Goal: Information Seeking & Learning: Learn about a topic

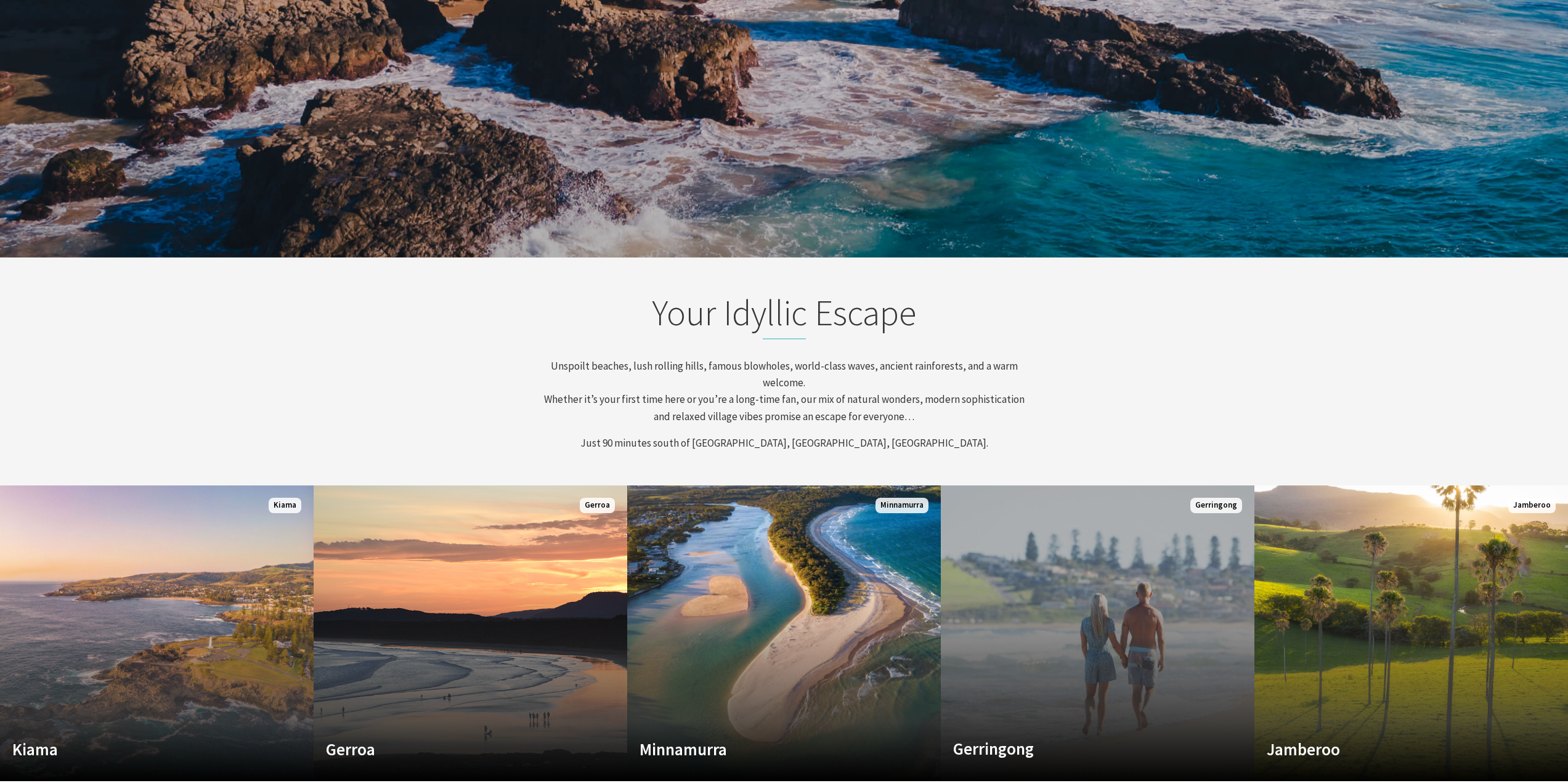
scroll to position [616, 0]
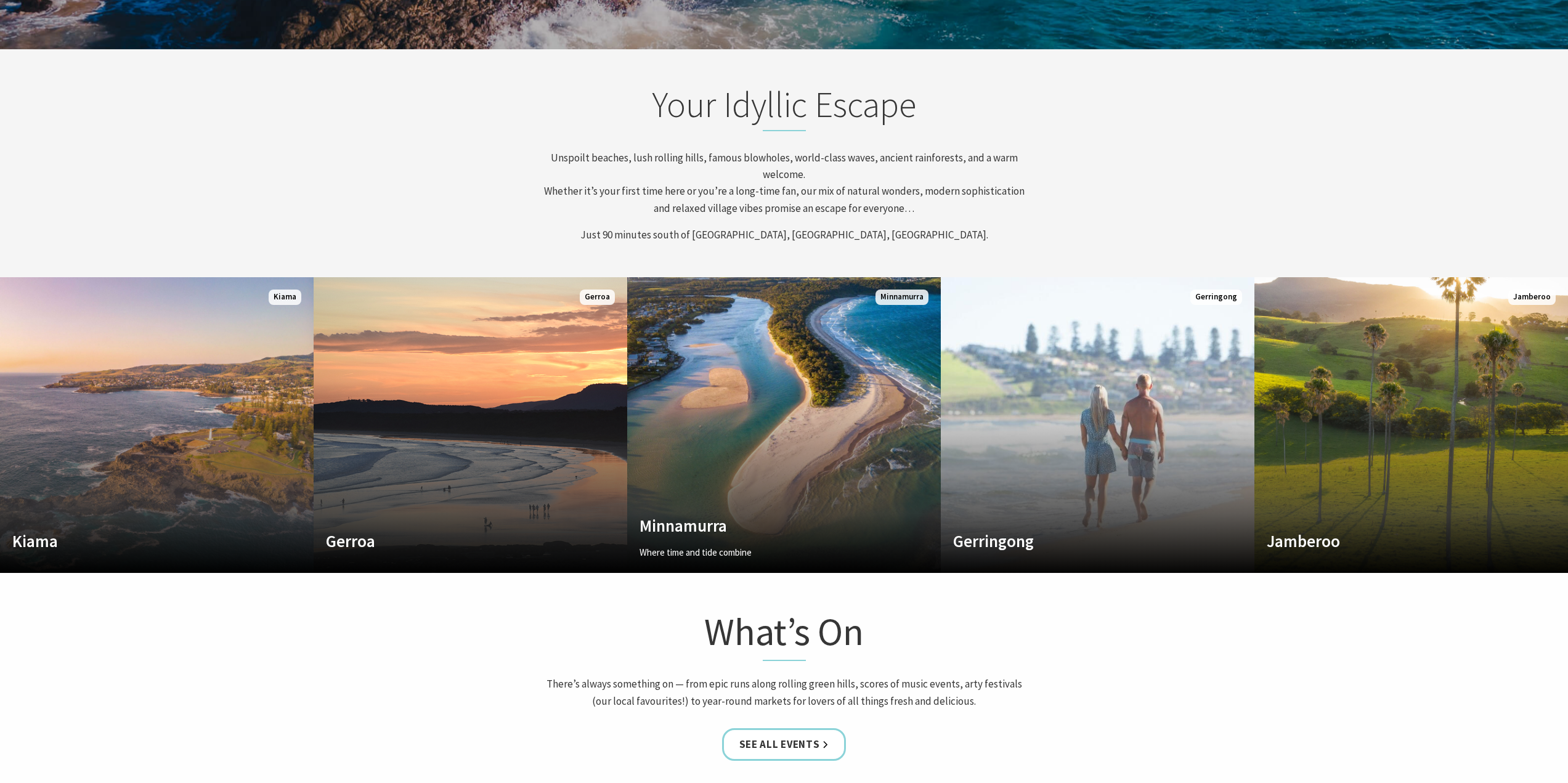
click at [997, 651] on h1 "What’s On" at bounding box center [785, 634] width 483 height 55
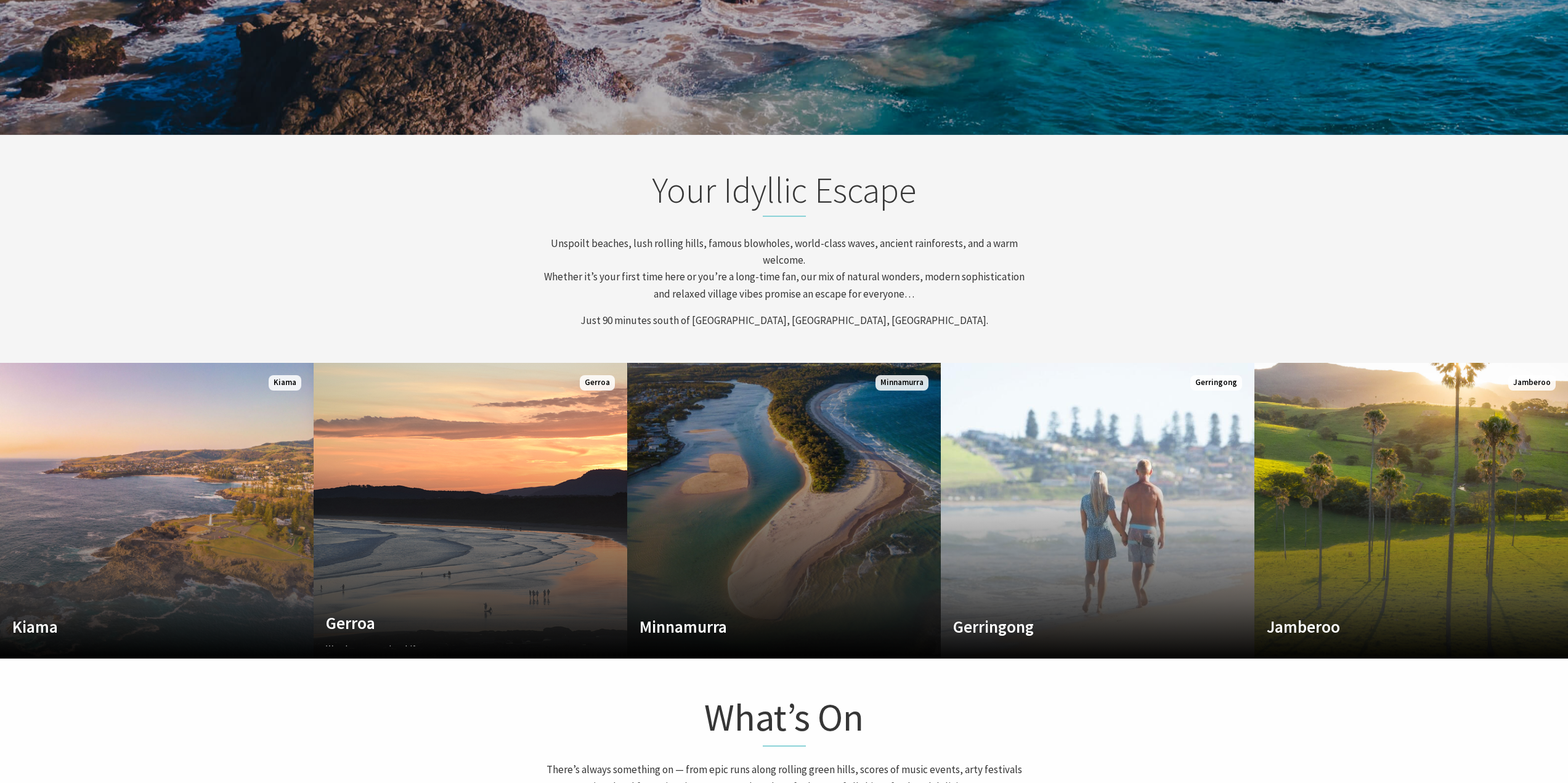
scroll to position [554, 0]
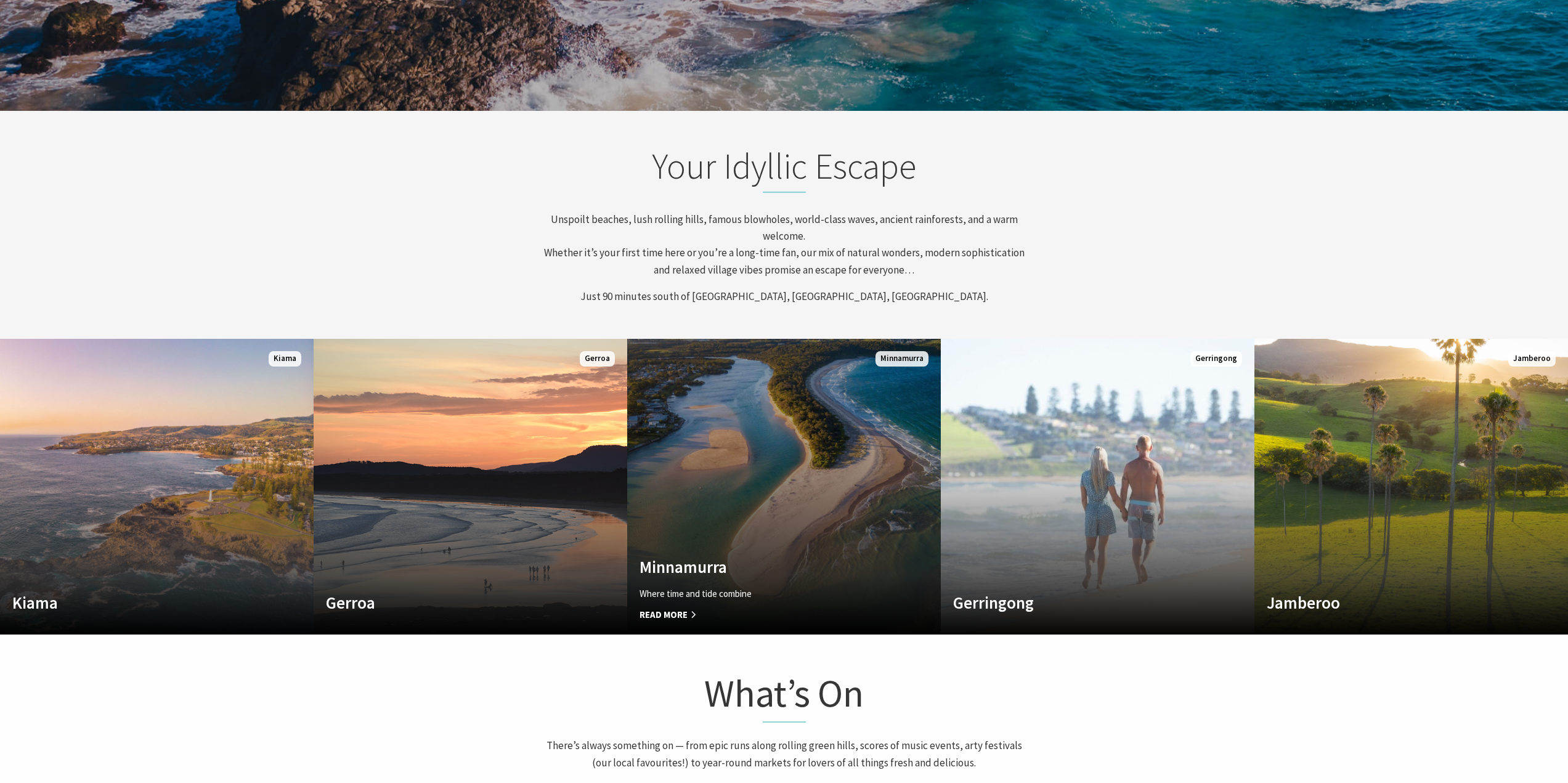
click at [816, 453] on link "Custom Image Used Minnamurra Where time and tide combine Read More Minnamurra" at bounding box center [784, 486] width 314 height 296
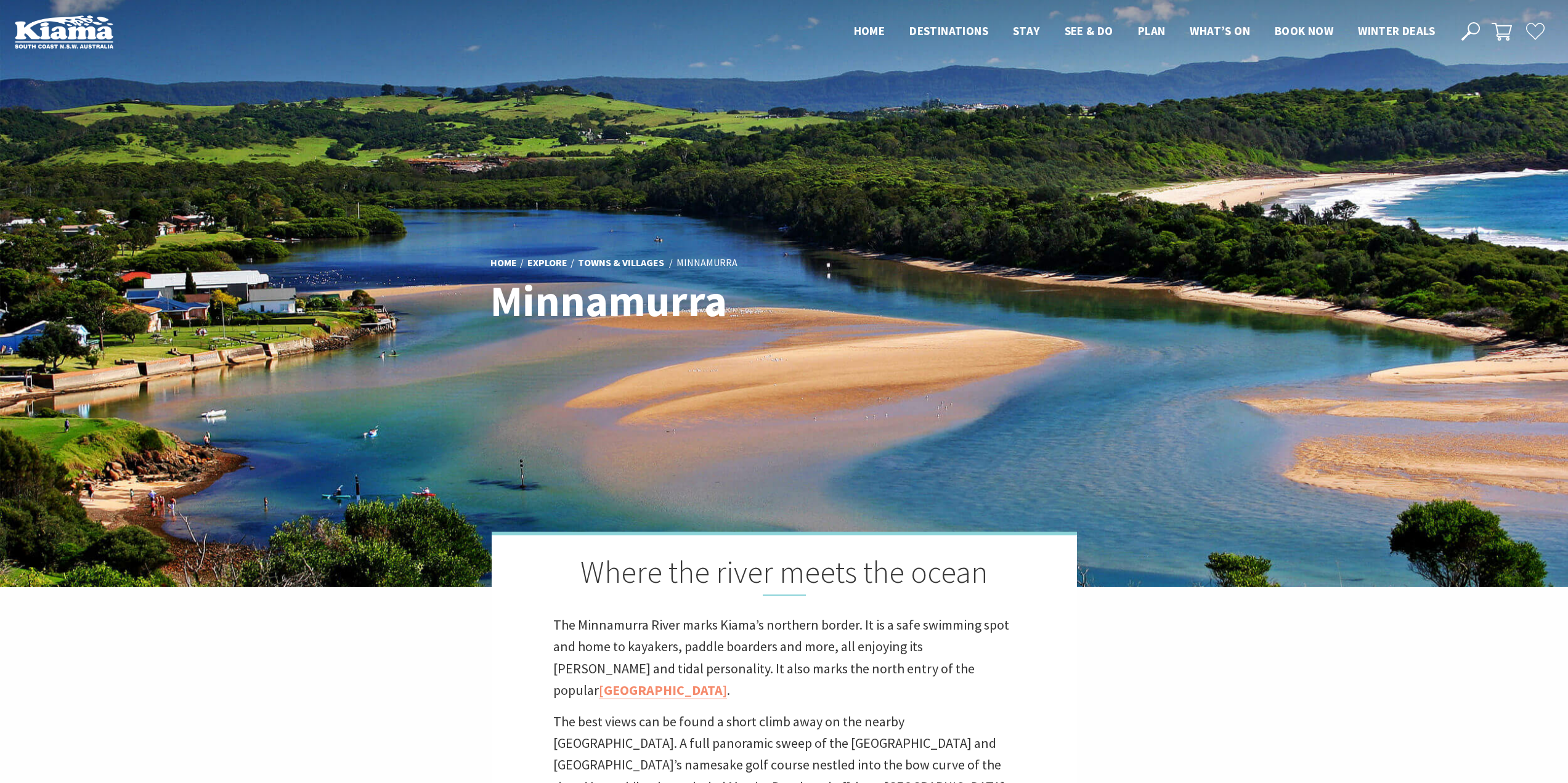
drag, startPoint x: 1034, startPoint y: 425, endPoint x: 1009, endPoint y: 418, distance: 26.0
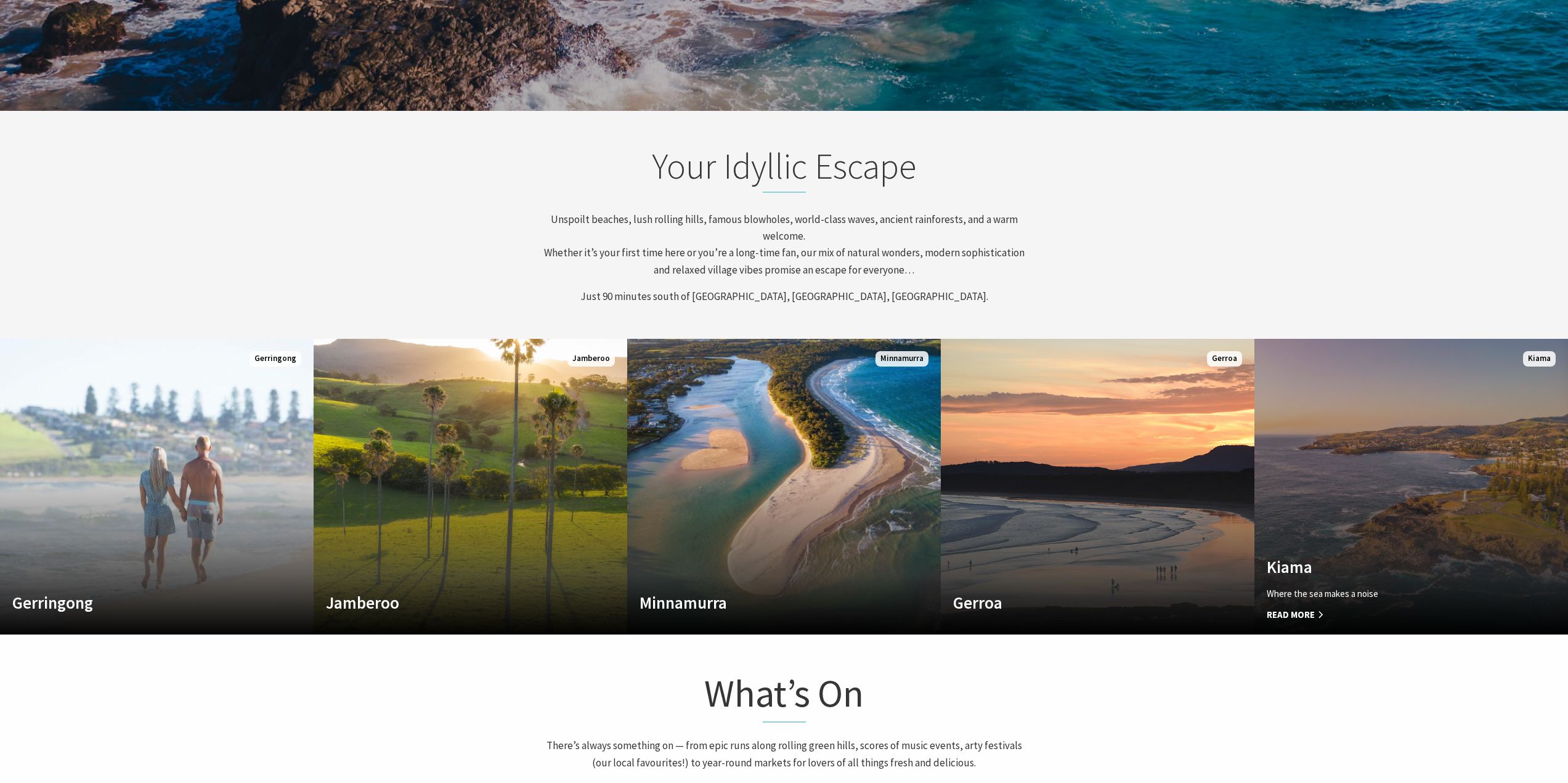
scroll to position [223, 1578]
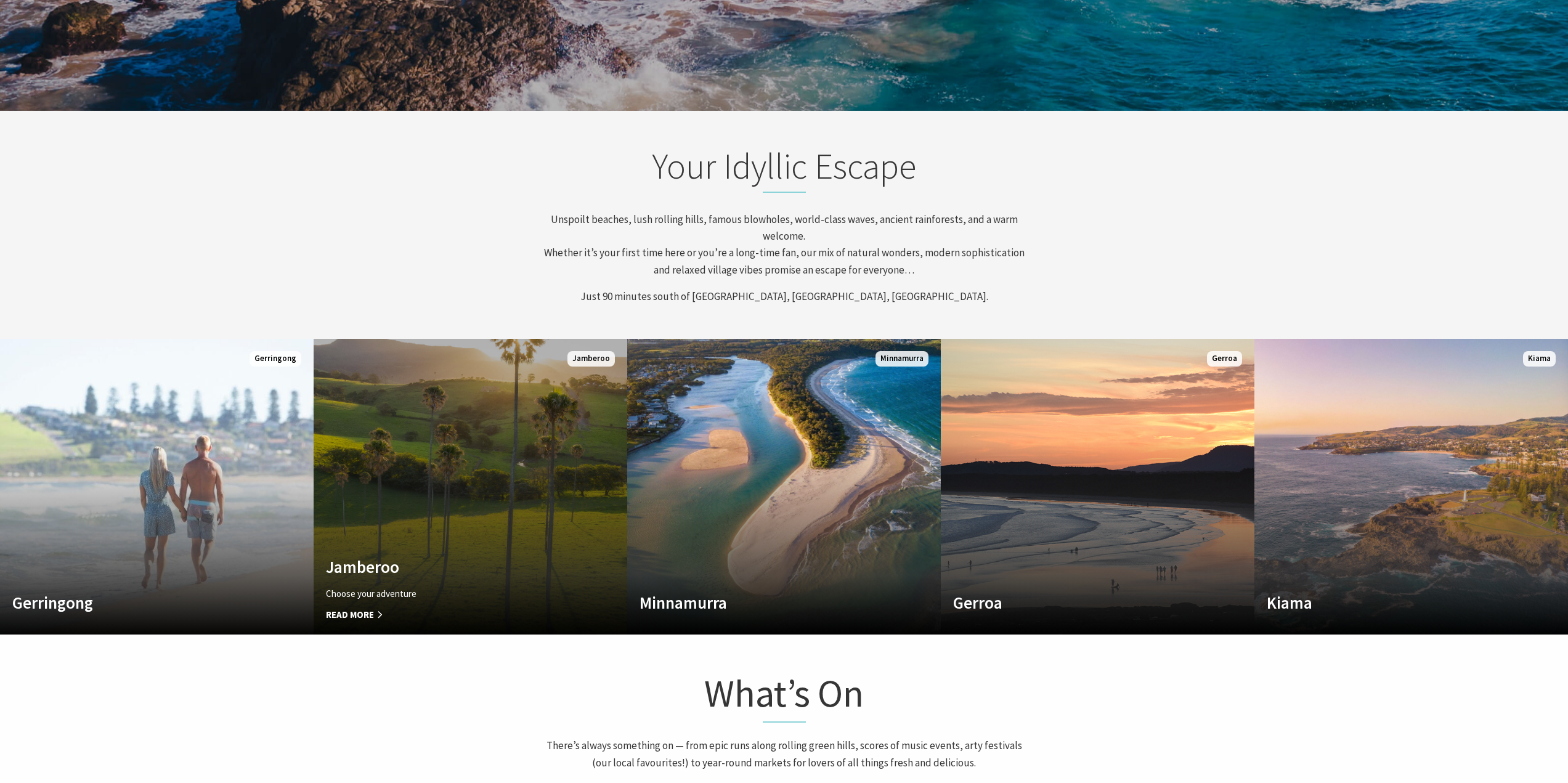
click at [548, 525] on link "Custom Image Used Jamberoo Choose your adventure Read More Jamberoo" at bounding box center [470, 486] width 314 height 296
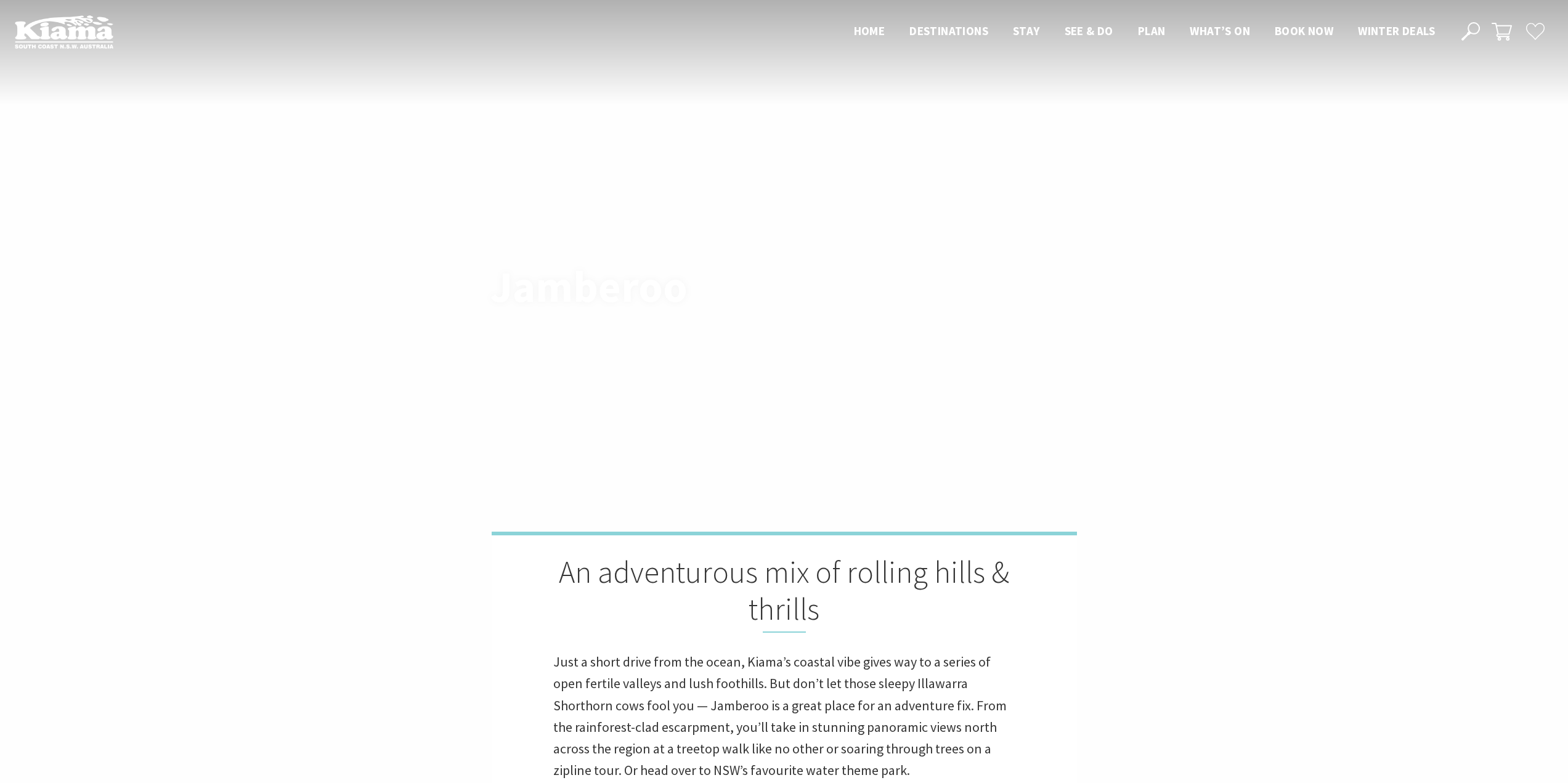
scroll to position [451, 1583]
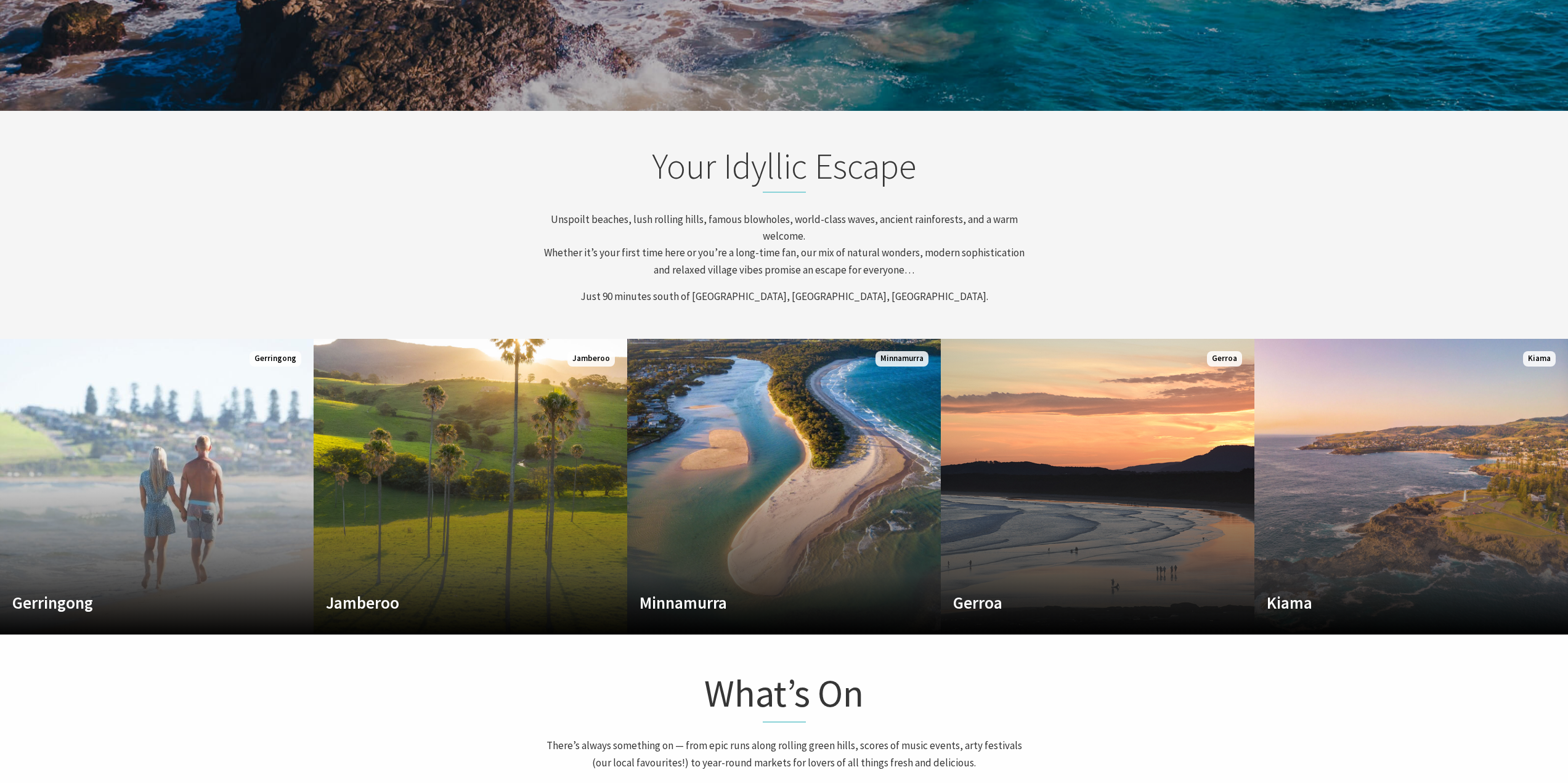
scroll to position [554, 0]
